Goal: Task Accomplishment & Management: Manage account settings

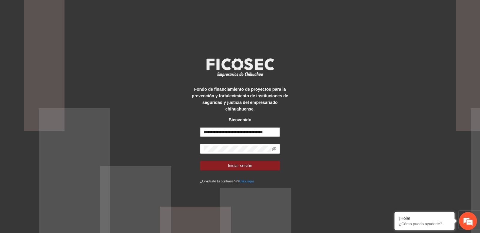
click at [233, 129] on input "**********" at bounding box center [240, 132] width 80 height 10
click at [236, 133] on input "**********" at bounding box center [240, 132] width 80 height 10
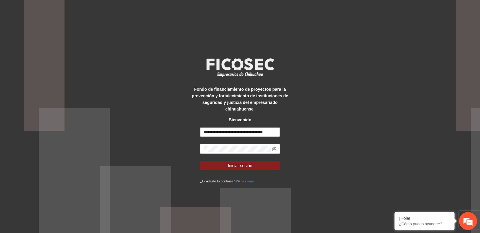
click at [236, 133] on input "**********" at bounding box center [240, 132] width 80 height 10
type input "**********"
click at [244, 169] on span "Iniciar sesión" at bounding box center [240, 165] width 25 height 7
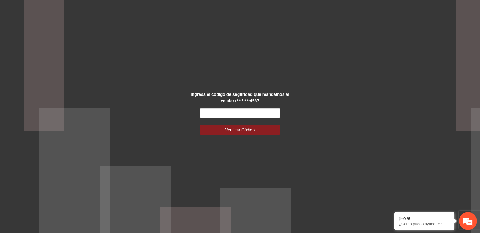
click at [221, 119] on form "Verificar Código" at bounding box center [240, 122] width 80 height 26
click at [227, 117] on input "text" at bounding box center [240, 114] width 80 height 10
paste input "******"
type input "******"
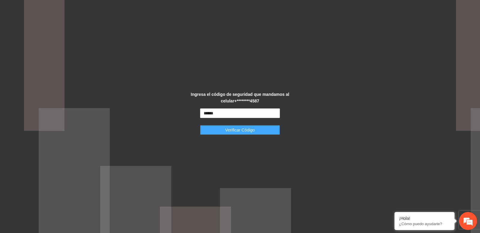
click at [242, 127] on span "Verificar Código" at bounding box center [240, 130] width 30 height 7
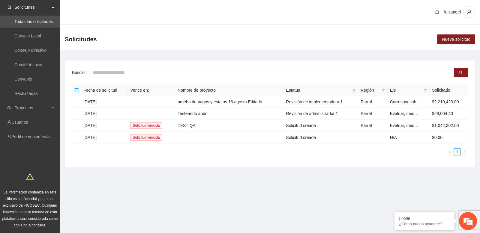
click at [147, 47] on div "Solicitudes Nueva solicitud" at bounding box center [270, 39] width 420 height 22
click at [41, 108] on span "Proyectos" at bounding box center [31, 108] width 35 height 12
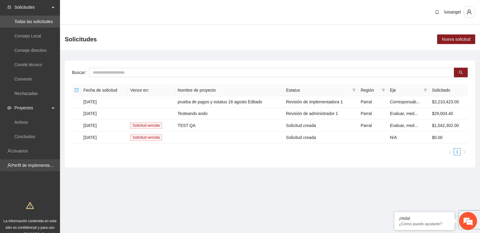
click at [39, 165] on link "Perfil de implementadora" at bounding box center [34, 165] width 47 height 5
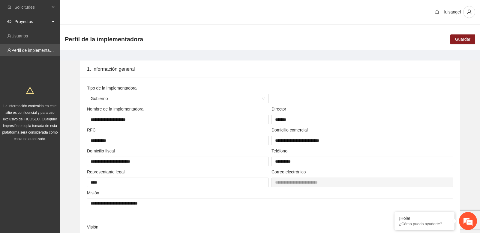
click at [49, 25] on span "Proyectos" at bounding box center [31, 22] width 35 height 12
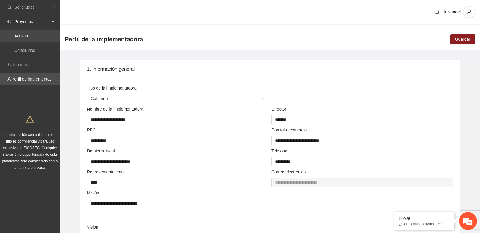
click at [28, 34] on link "Activos" at bounding box center [20, 36] width 13 height 5
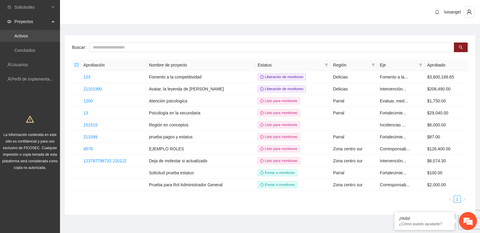
click at [28, 34] on link "Activos" at bounding box center [20, 36] width 13 height 5
click at [97, 88] on link "21101990" at bounding box center [92, 89] width 19 height 5
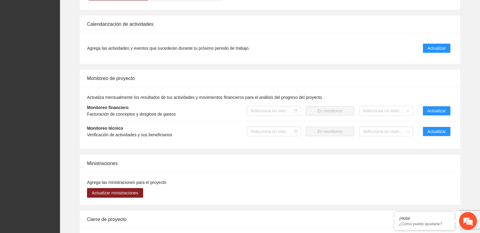
scroll to position [342, 0]
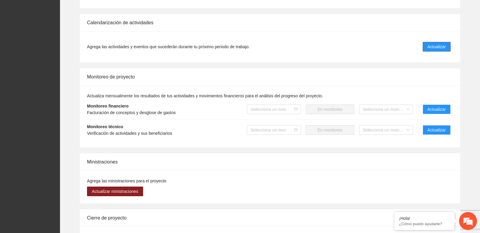
click at [440, 51] on button "Actualizar" at bounding box center [436, 47] width 28 height 10
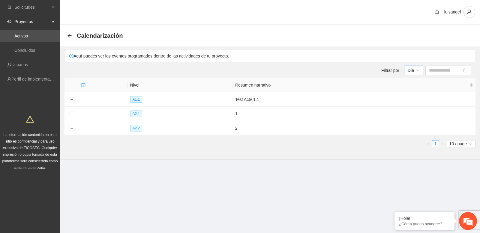
click at [415, 72] on span "Día" at bounding box center [413, 70] width 12 height 9
click at [415, 94] on div "Mes" at bounding box center [414, 92] width 12 height 7
click at [448, 71] on input at bounding box center [446, 70] width 33 height 7
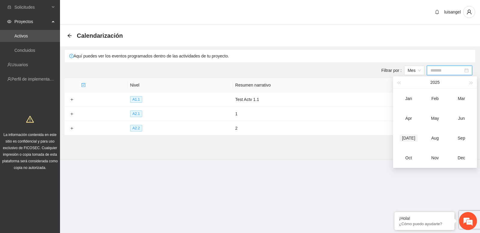
click at [410, 137] on div "Jul" at bounding box center [408, 138] width 18 height 7
type input "*******"
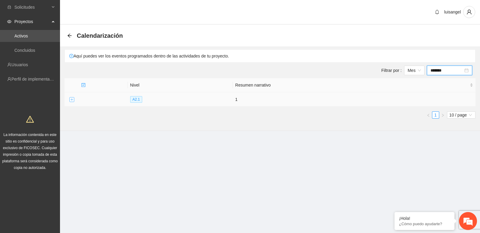
click at [72, 100] on button "Expand row" at bounding box center [71, 99] width 5 height 5
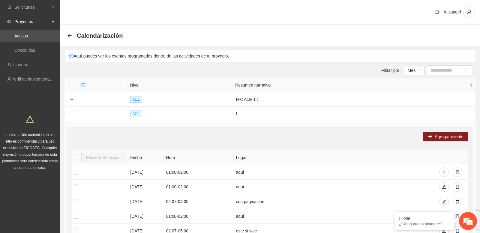
click at [439, 67] on input at bounding box center [446, 70] width 33 height 7
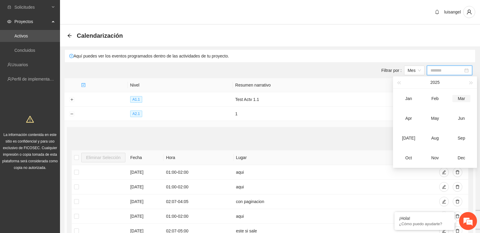
type input "*******"
click at [270, 138] on div "Agregar evento" at bounding box center [270, 137] width 396 height 10
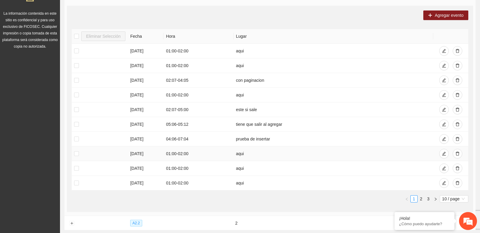
scroll to position [128, 0]
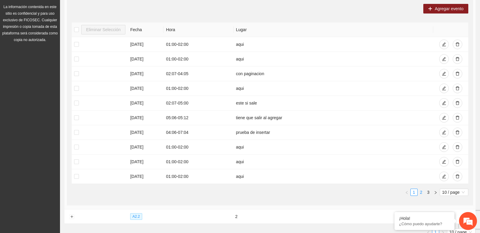
click at [420, 192] on link "2" at bounding box center [421, 192] width 7 height 7
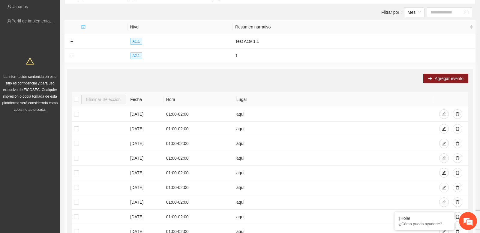
scroll to position [167, 0]
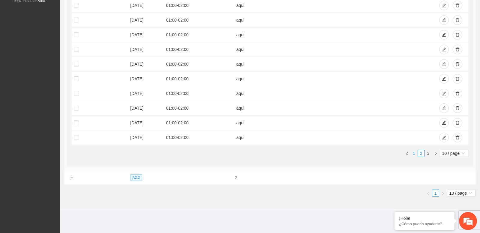
click at [412, 154] on link "1" at bounding box center [413, 153] width 7 height 7
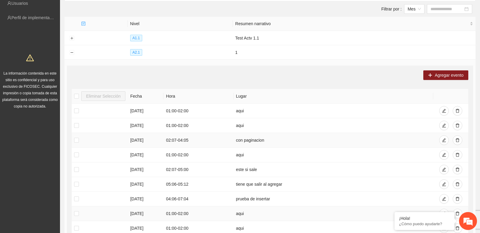
scroll to position [61, 0]
click at [445, 6] on input at bounding box center [446, 9] width 33 height 7
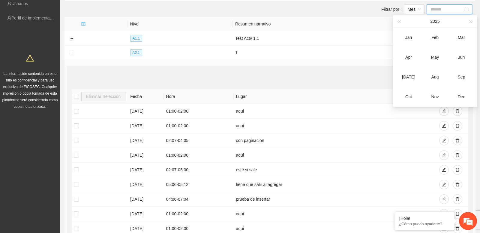
type input "*******"
click at [471, 21] on span "button" at bounding box center [470, 21] width 3 height 3
click at [408, 77] on div "Jul" at bounding box center [408, 76] width 18 height 7
type input "*******"
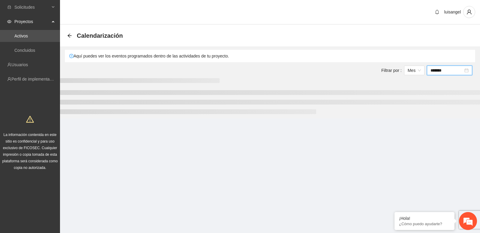
scroll to position [0, 0]
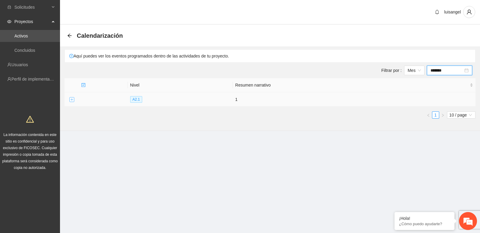
click at [71, 100] on button "Expand row" at bounding box center [71, 99] width 5 height 5
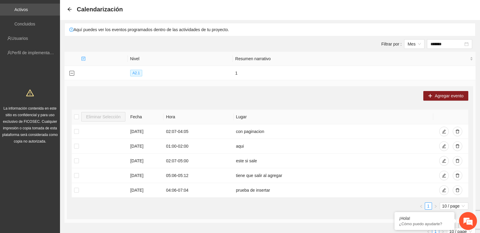
scroll to position [28, 0]
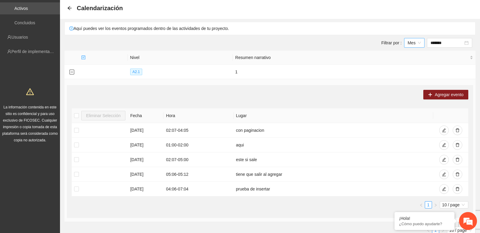
click at [420, 43] on span "Mes" at bounding box center [413, 42] width 13 height 9
click at [415, 55] on div "Día" at bounding box center [414, 55] width 13 height 7
click at [452, 44] on input "**********" at bounding box center [445, 43] width 33 height 7
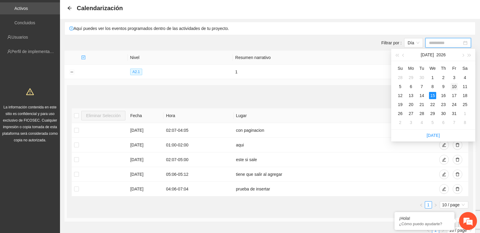
type input "**********"
click at [454, 86] on div "10" at bounding box center [453, 86] width 7 height 7
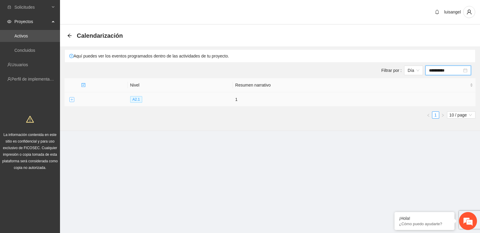
click at [72, 99] on button "Expand row" at bounding box center [71, 99] width 5 height 5
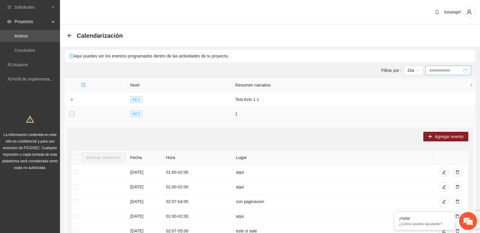
click at [72, 113] on button "Collapse row" at bounding box center [71, 114] width 5 height 5
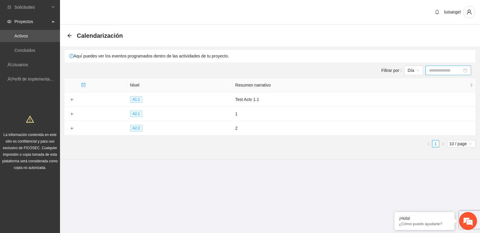
click at [117, 66] on div "Filtrar por : Día" at bounding box center [269, 71] width 405 height 10
click at [467, 12] on icon "user" at bounding box center [468, 11] width 5 height 5
click at [454, 35] on span "Cerrar sesión" at bounding box center [452, 34] width 38 height 7
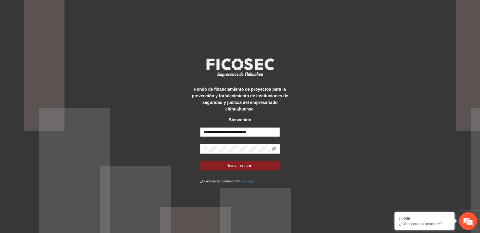
click at [224, 136] on input "**********" at bounding box center [240, 132] width 80 height 10
type input "**********"
click at [239, 168] on span "Iniciar sesión" at bounding box center [240, 165] width 25 height 7
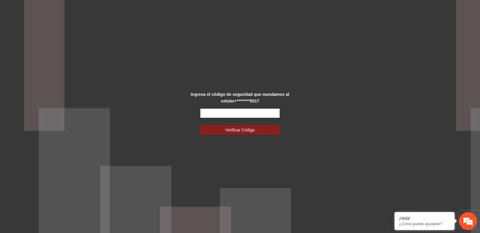
click at [226, 115] on input "text" at bounding box center [240, 114] width 80 height 10
type input "******"
click at [200, 125] on button "Verificar Código" at bounding box center [240, 130] width 80 height 10
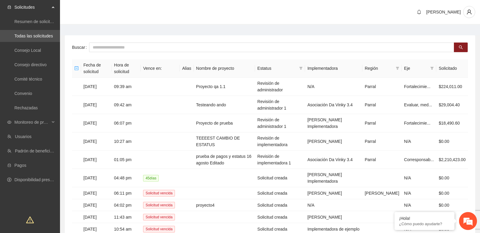
click at [174, 34] on main "Buscar Fecha de solicitud Hora de solicitud Vence en: Alias Nombre de proyecto …" at bounding box center [270, 145] width 420 height 240
click at [44, 123] on span "Monitoreo de proyectos" at bounding box center [31, 122] width 35 height 12
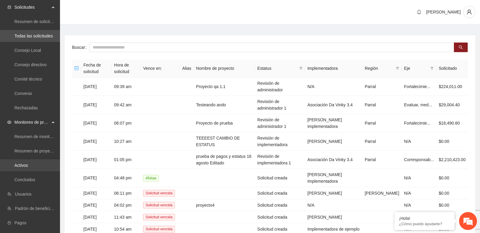
click at [28, 165] on link "Activos" at bounding box center [20, 165] width 13 height 5
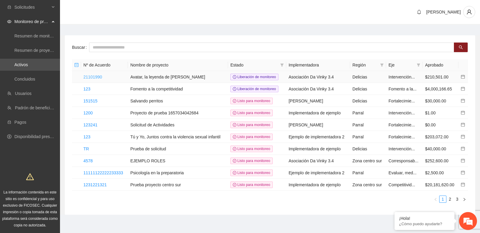
click at [99, 75] on link "21101990" at bounding box center [92, 77] width 19 height 5
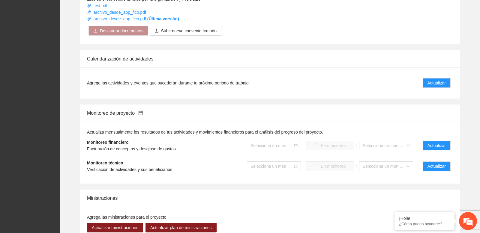
scroll to position [446, 0]
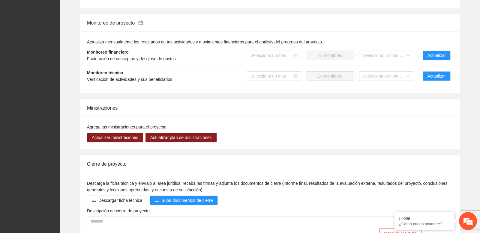
click at [335, 64] on li "Monitoreo financiero Facturación de conceptos y desglose de gastos Selecciona u…" at bounding box center [270, 55] width 366 height 21
click at [434, 79] on span "Actualizar" at bounding box center [436, 76] width 18 height 7
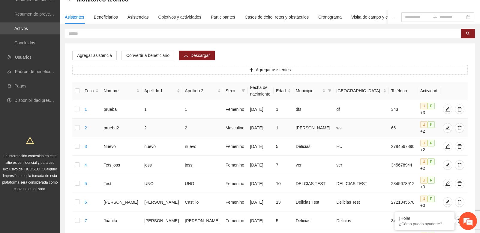
scroll to position [36, 0]
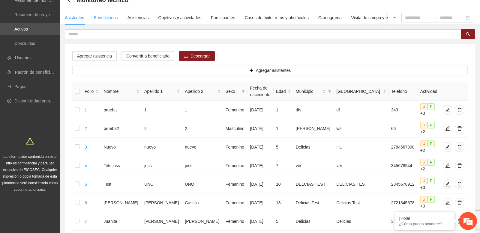
click at [108, 22] on div "Beneficiarios" at bounding box center [106, 18] width 24 height 14
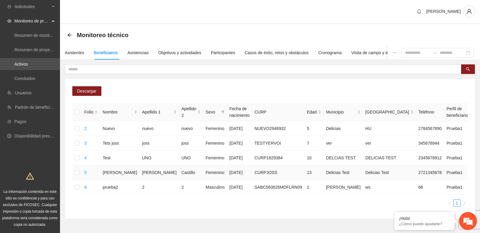
scroll to position [30, 0]
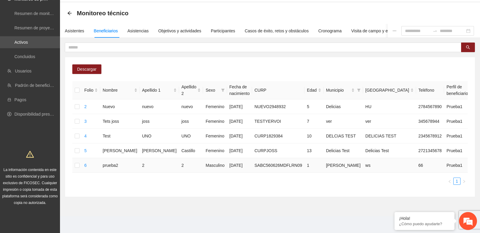
click at [258, 165] on td "SABC560626MDFLRN09" at bounding box center [278, 165] width 52 height 15
copy td "SABC560626MDFLRN09"
click at [266, 165] on td "SABC560626MDFLRN09" at bounding box center [278, 165] width 52 height 15
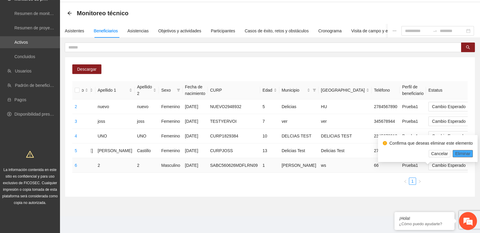
click at [463, 150] on span "Eliminar" at bounding box center [462, 153] width 15 height 7
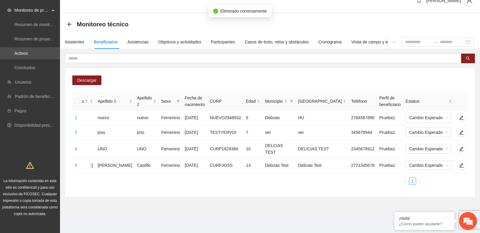
scroll to position [15, 0]
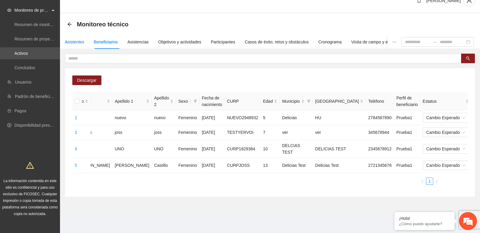
click at [84, 39] on div "Asistentes" at bounding box center [74, 42] width 19 height 7
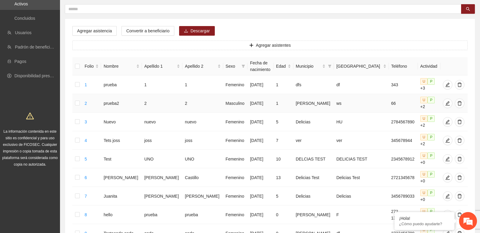
scroll to position [58, 0]
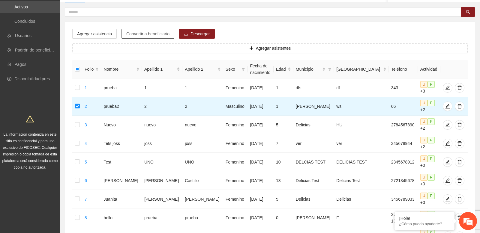
click at [154, 37] on span "Convertir a beneficiario" at bounding box center [147, 34] width 43 height 7
click at [154, 34] on span "Convertir a beneficiario" at bounding box center [147, 34] width 43 height 7
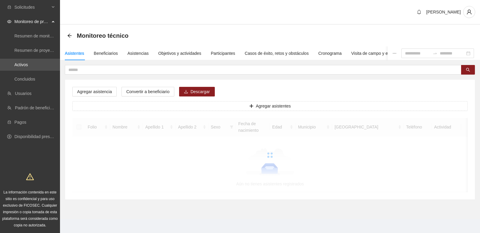
scroll to position [3, 0]
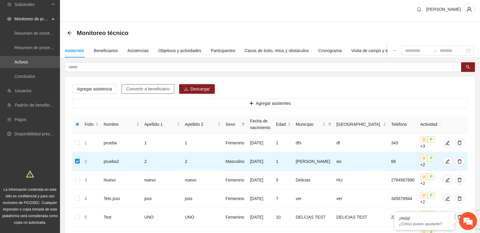
click at [151, 89] on span "Convertir a beneficiario" at bounding box center [147, 89] width 43 height 7
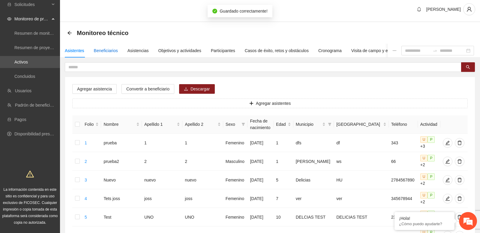
click at [116, 52] on div "Beneficiarios" at bounding box center [106, 50] width 24 height 7
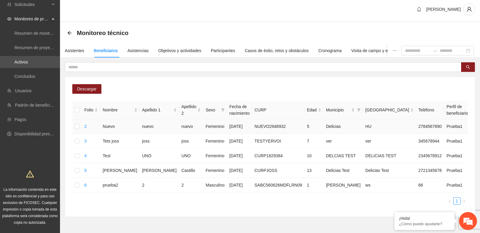
scroll to position [0, 0]
click at [76, 52] on div "Asistentes" at bounding box center [74, 50] width 19 height 7
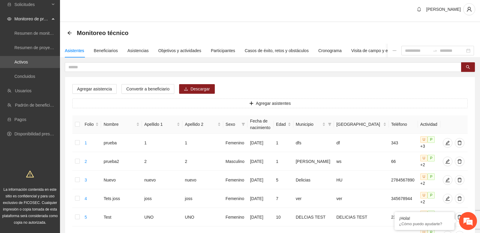
click at [119, 75] on div "Agregar asistencia Convertir a beneficiario Descargar Agregar asistentes Folio …" at bounding box center [270, 193] width 410 height 263
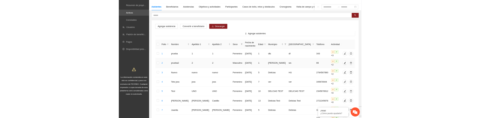
scroll to position [44, 0]
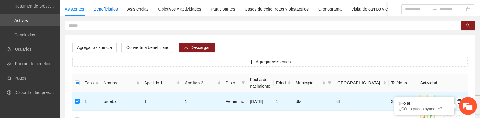
click at [97, 10] on div "Beneficiarios" at bounding box center [106, 9] width 24 height 7
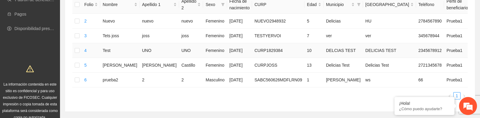
scroll to position [0, 0]
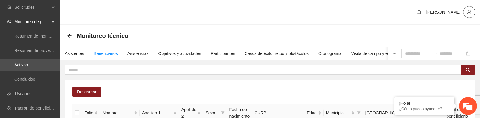
click at [467, 16] on button "button" at bounding box center [469, 12] width 12 height 12
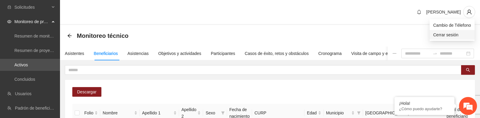
click at [457, 33] on span "Cerrar sesión" at bounding box center [452, 34] width 38 height 7
